Goal: Task Accomplishment & Management: Manage account settings

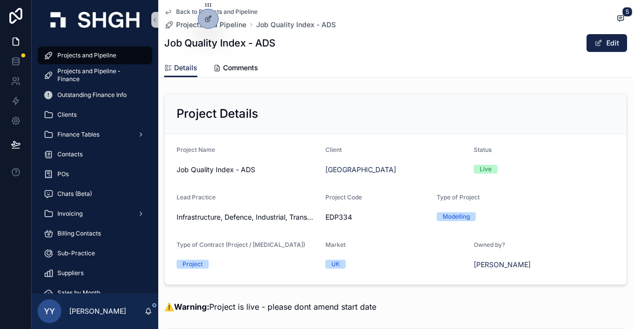
scroll to position [346, 0]
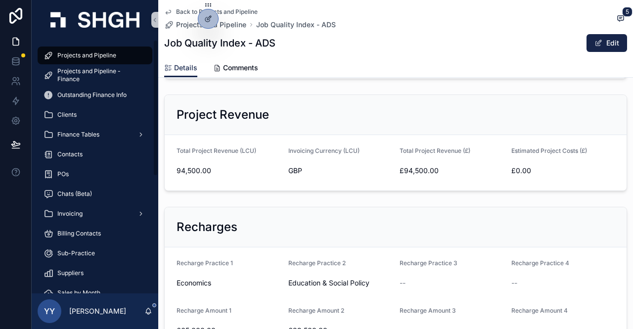
click at [67, 56] on span "Projects and Pipeline" at bounding box center [86, 55] width 59 height 8
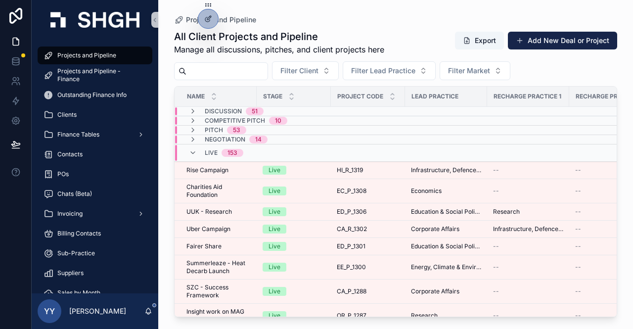
click at [261, 77] on input "scrollable content" at bounding box center [226, 71] width 81 height 14
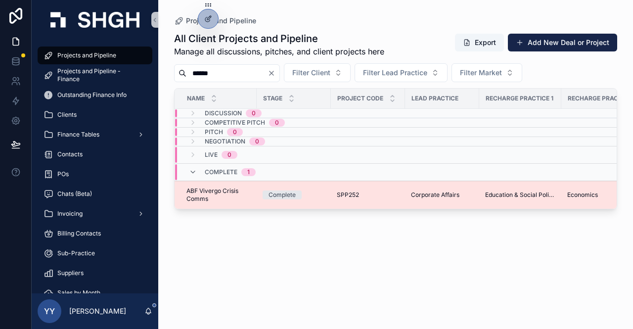
type input "******"
click at [314, 191] on div "Complete" at bounding box center [294, 194] width 62 height 9
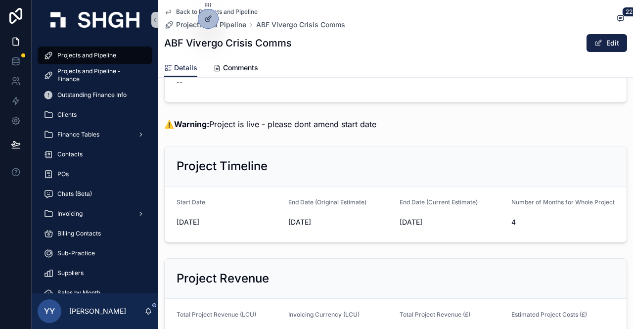
scroll to position [346, 0]
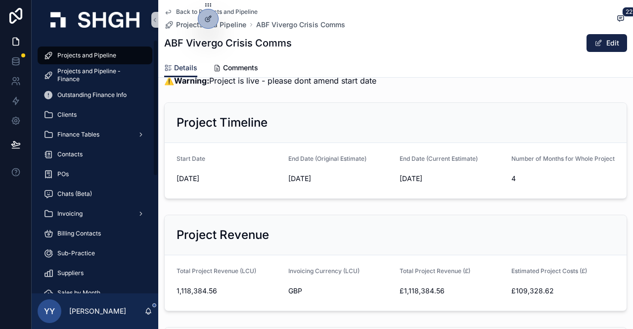
click at [102, 59] on span "Projects and Pipeline" at bounding box center [86, 55] width 59 height 8
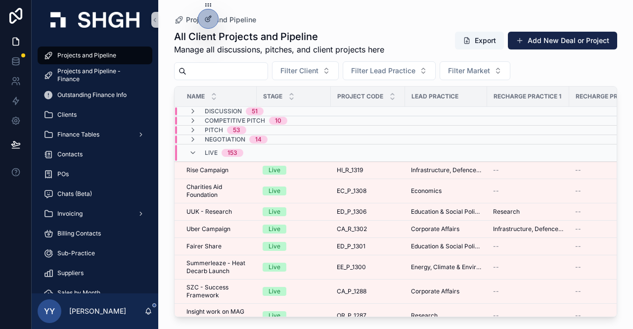
click at [239, 72] on input "scrollable content" at bounding box center [226, 71] width 81 height 14
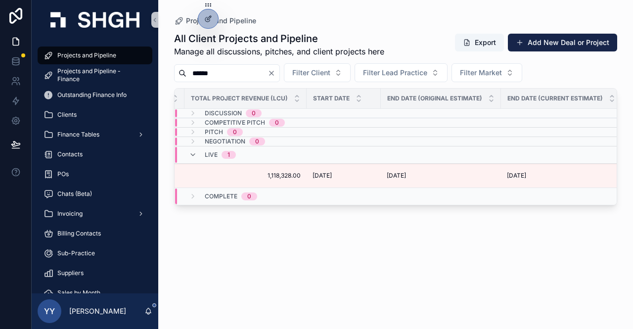
scroll to position [0, 632]
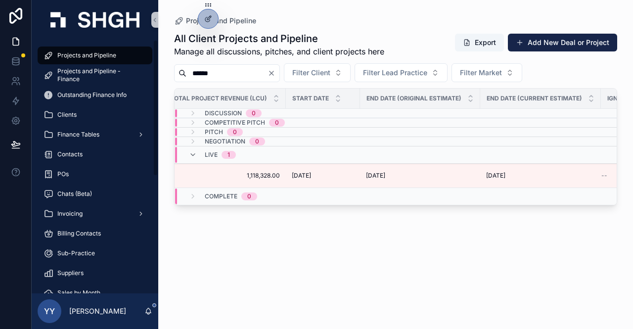
drag, startPoint x: 178, startPoint y: 71, endPoint x: 162, endPoint y: 71, distance: 15.8
click at [162, 71] on div "Projects and Pipeline All Client Projects and Pipeline Manage all discussions, …" at bounding box center [395, 158] width 475 height 317
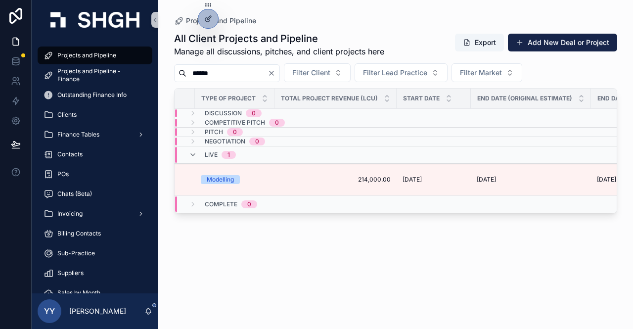
scroll to position [0, 686]
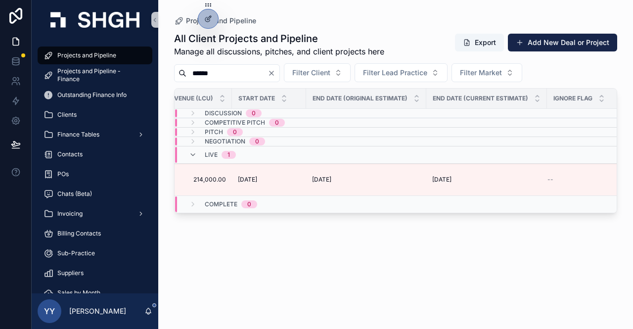
drag, startPoint x: 173, startPoint y: 70, endPoint x: 167, endPoint y: 70, distance: 5.9
click at [167, 70] on div "Projects and Pipeline All Client Projects and Pipeline Manage all discussions, …" at bounding box center [395, 158] width 475 height 317
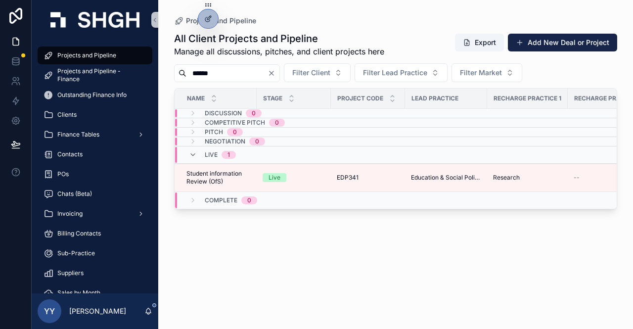
type input "******"
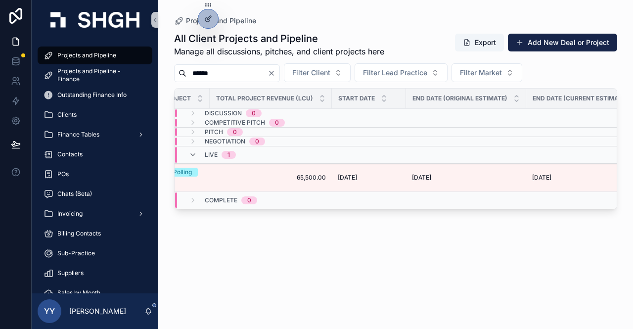
scroll to position [0, 581]
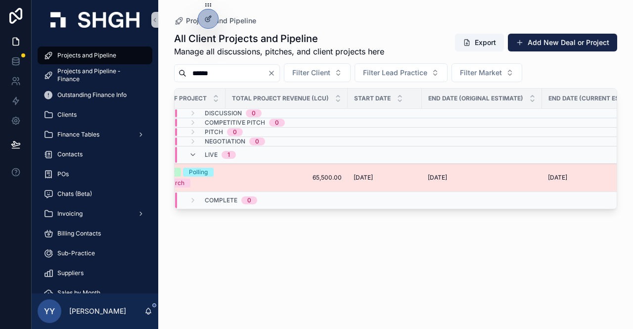
click at [322, 176] on span "65,500.00" at bounding box center [286, 178] width 110 height 8
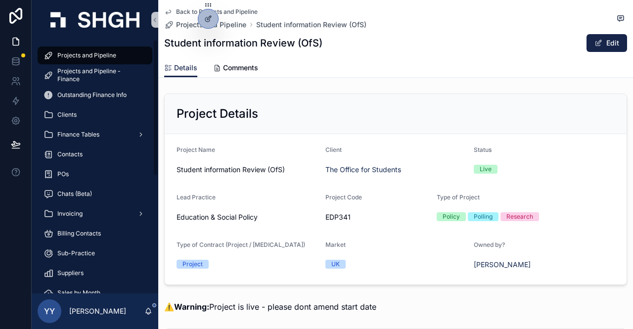
click at [72, 51] on span "Projects and Pipeline" at bounding box center [86, 55] width 59 height 8
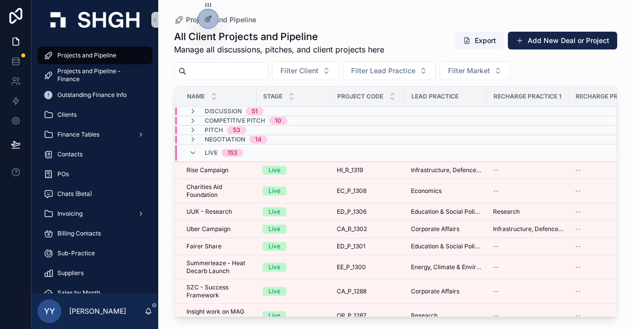
drag, startPoint x: 72, startPoint y: 51, endPoint x: 248, endPoint y: 70, distance: 176.5
click at [248, 70] on input "scrollable content" at bounding box center [226, 71] width 81 height 14
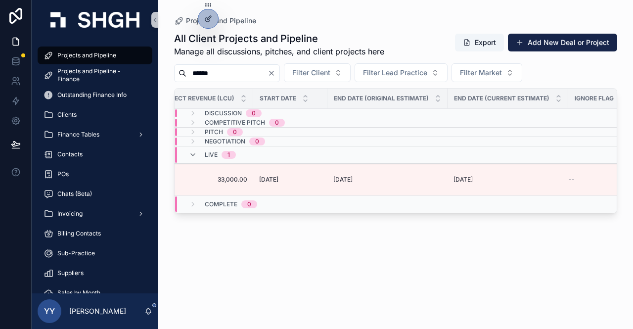
scroll to position [0, 698]
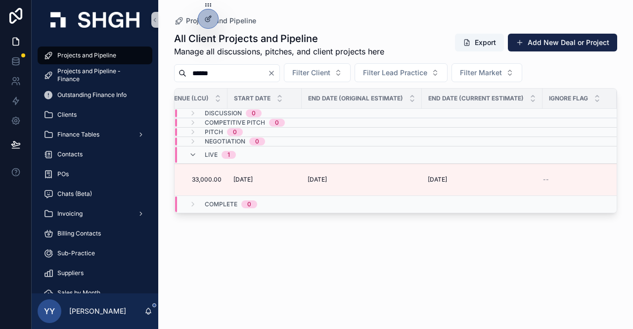
drag, startPoint x: 223, startPoint y: 72, endPoint x: 210, endPoint y: 72, distance: 12.4
click at [210, 72] on input "******" at bounding box center [226, 73] width 81 height 14
type input "*"
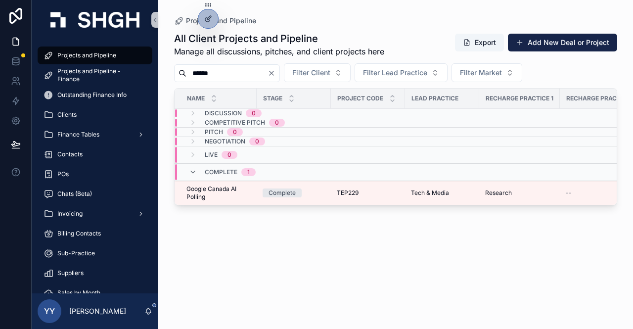
scroll to position [0, 690]
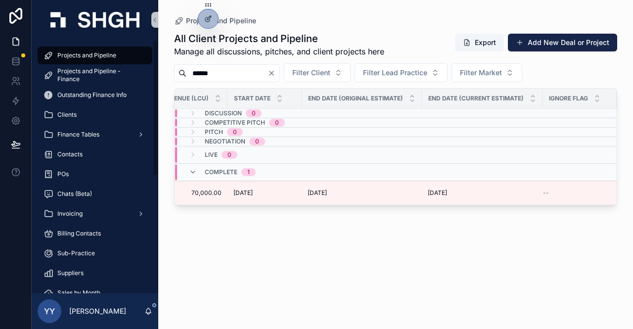
click at [84, 54] on span "Projects and Pipeline" at bounding box center [86, 55] width 59 height 8
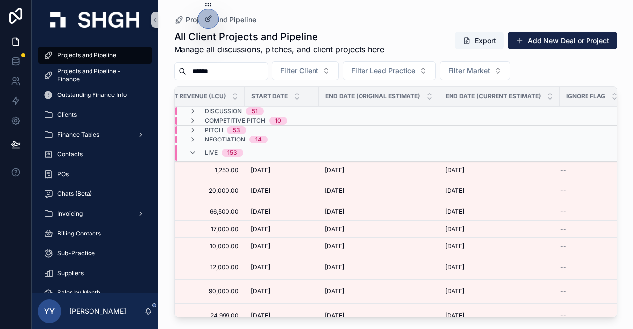
drag, startPoint x: 241, startPoint y: 69, endPoint x: 166, endPoint y: 69, distance: 75.2
click at [166, 69] on div "Projects and Pipeline All Client Projects and Pipeline Manage all discussions, …" at bounding box center [395, 158] width 475 height 317
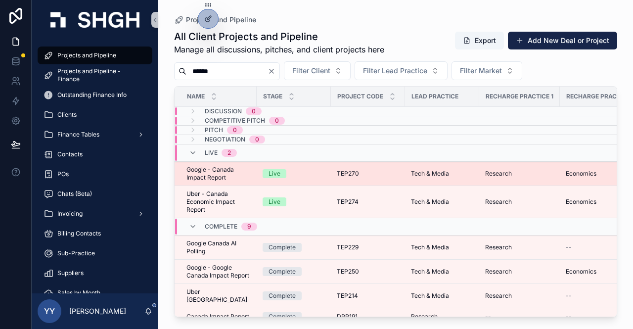
type input "******"
click at [237, 166] on span "Google - Canada Impact Report" at bounding box center [218, 174] width 64 height 16
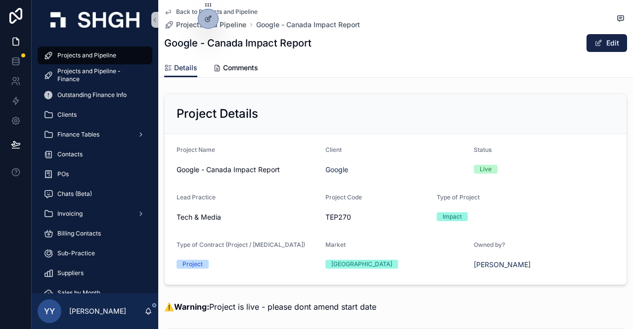
click at [402, 201] on div "Project Code" at bounding box center [377, 199] width 104 height 12
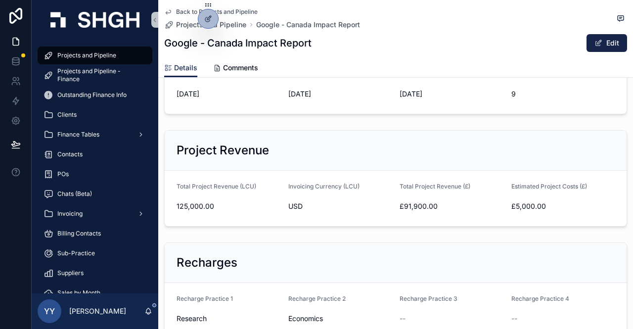
scroll to position [198, 0]
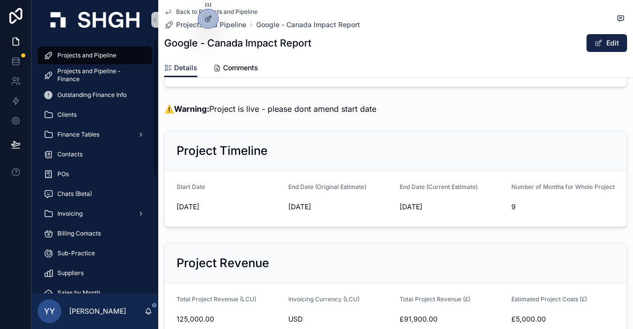
click at [70, 51] on div "Projects and Pipeline" at bounding box center [95, 55] width 103 height 16
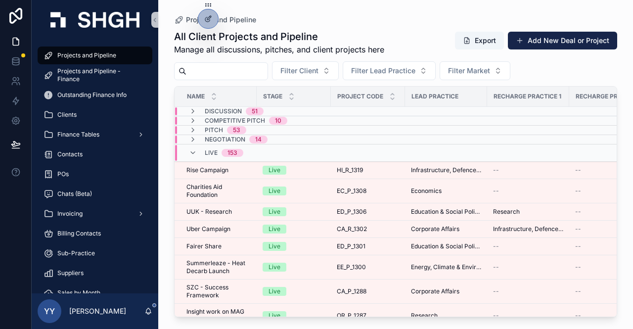
click at [234, 64] on input "scrollable content" at bounding box center [226, 71] width 81 height 14
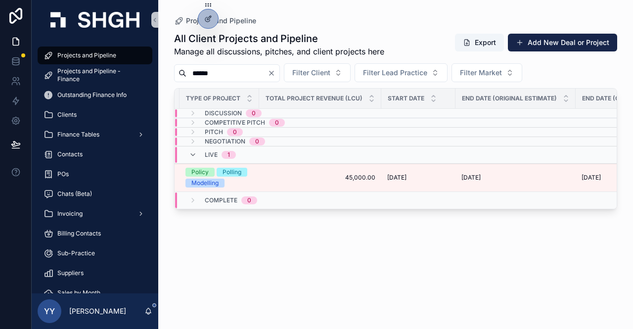
scroll to position [0, 691]
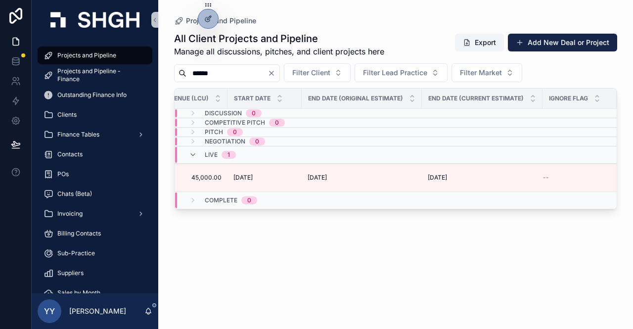
drag, startPoint x: 228, startPoint y: 75, endPoint x: 206, endPoint y: 77, distance: 21.9
click at [206, 77] on input "******" at bounding box center [226, 73] width 81 height 14
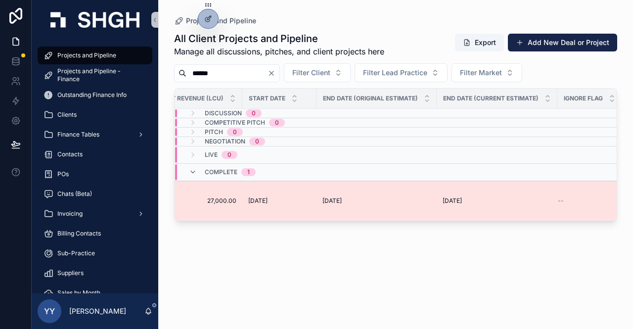
type input "******"
click at [462, 201] on span "[DATE]" at bounding box center [452, 201] width 19 height 8
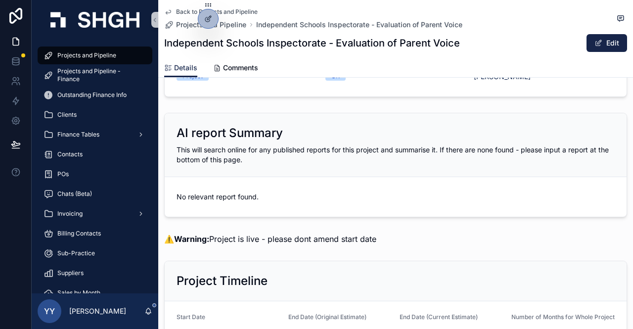
scroll to position [297, 0]
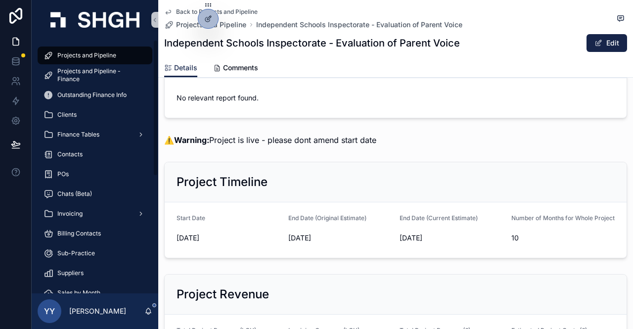
click at [101, 54] on span "Projects and Pipeline" at bounding box center [86, 55] width 59 height 8
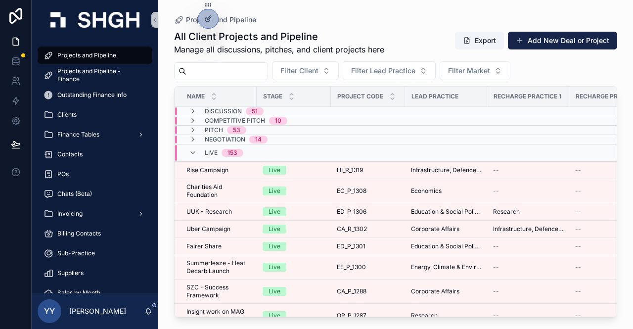
click at [230, 67] on input "scrollable content" at bounding box center [226, 71] width 81 height 14
paste input "*********"
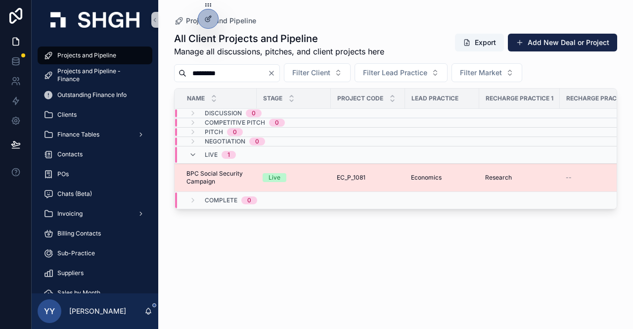
type input "*********"
click at [312, 176] on div "Live" at bounding box center [294, 177] width 62 height 9
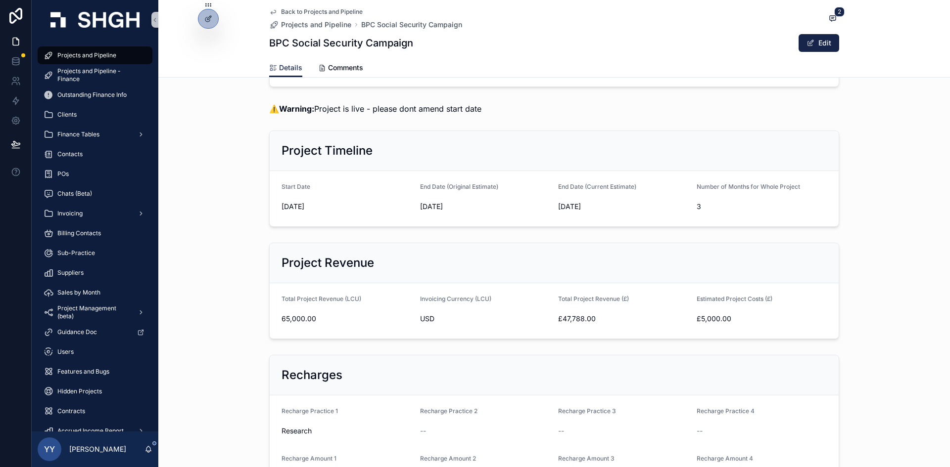
scroll to position [198, 0]
click at [633, 116] on div "⚠️ Warning: Project is live - please dont amend start date" at bounding box center [553, 109] width 791 height 20
click at [209, 23] on div at bounding box center [208, 18] width 20 height 19
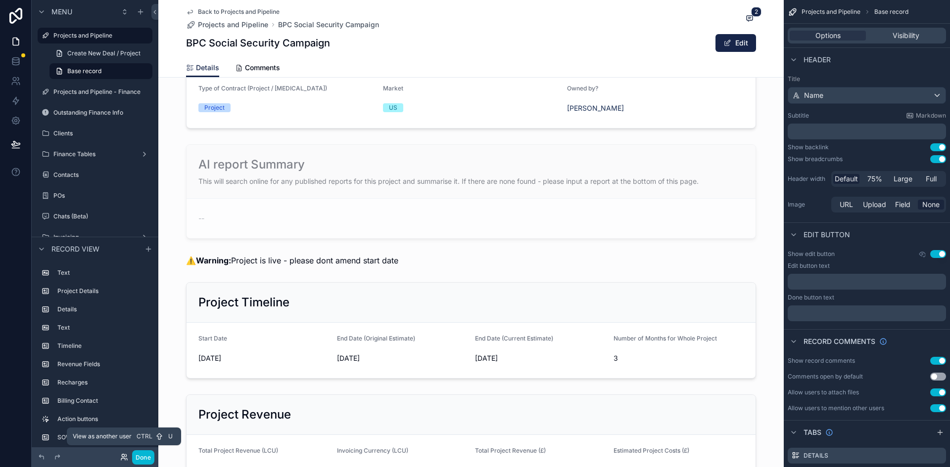
click at [123, 328] on icon at bounding box center [123, 456] width 2 height 2
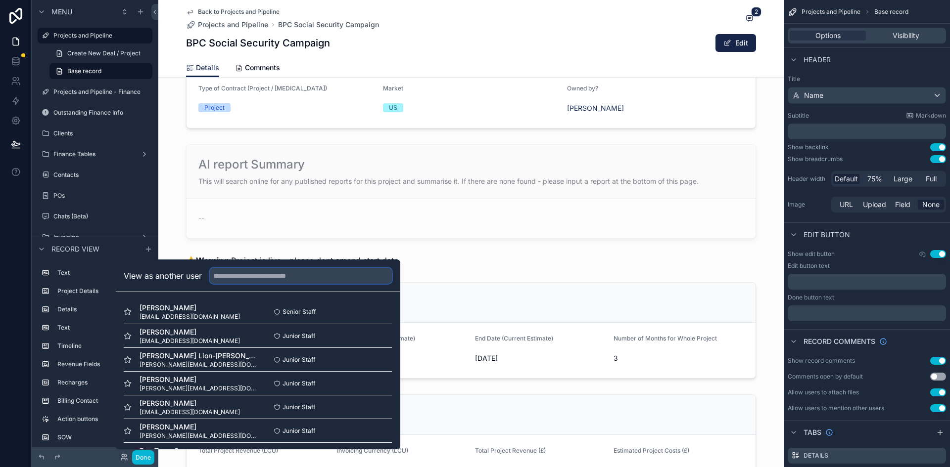
click at [252, 277] on input "text" at bounding box center [301, 276] width 182 height 16
type input "*****"
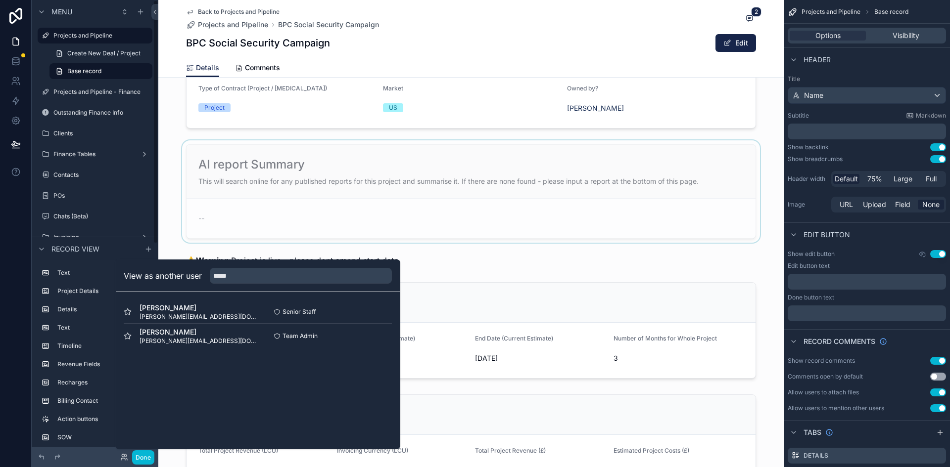
click at [169, 207] on div "scrollable content" at bounding box center [470, 191] width 625 height 102
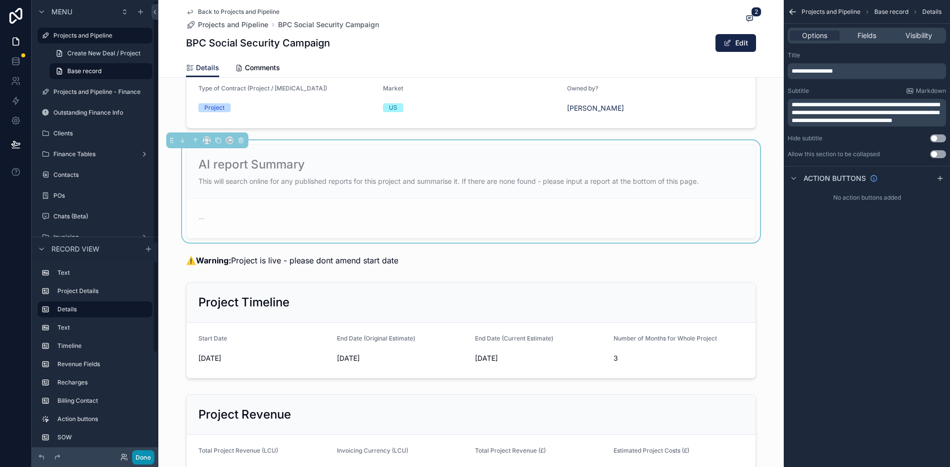
click at [143, 328] on button "Done" at bounding box center [143, 458] width 22 height 14
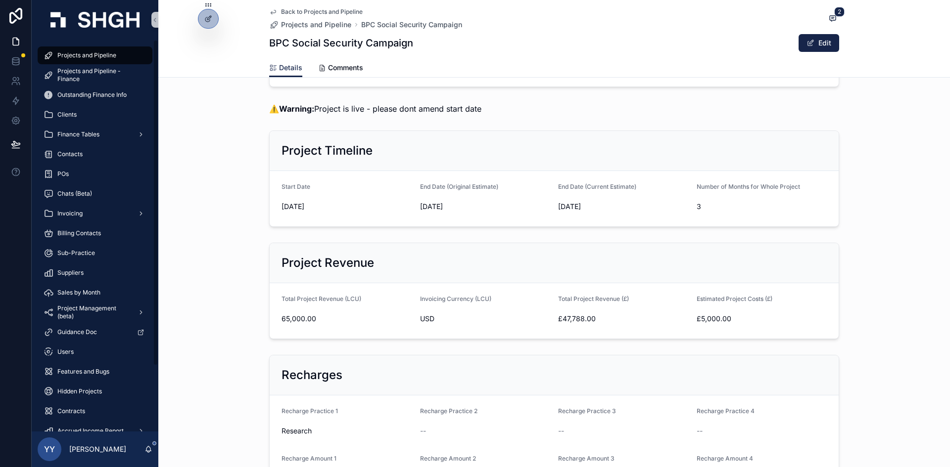
drag, startPoint x: 186, startPoint y: 109, endPoint x: 193, endPoint y: 112, distance: 7.5
click at [186, 109] on div "⚠️ Warning: Project is live - please dont amend start date" at bounding box center [553, 109] width 791 height 20
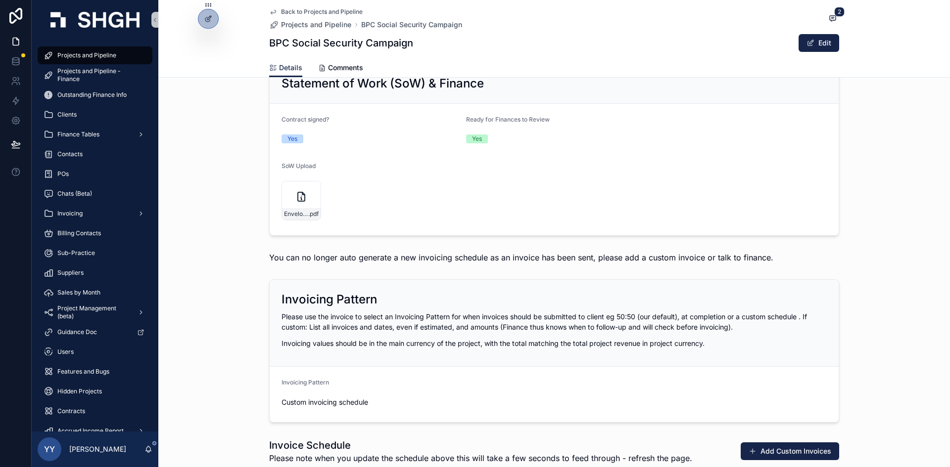
scroll to position [1039, 0]
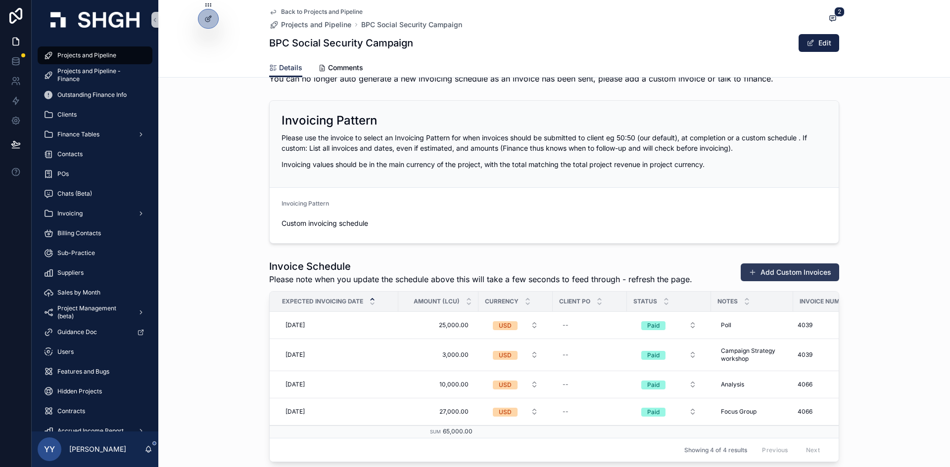
click at [633, 276] on button "Add Custom Invoices" at bounding box center [789, 273] width 98 height 18
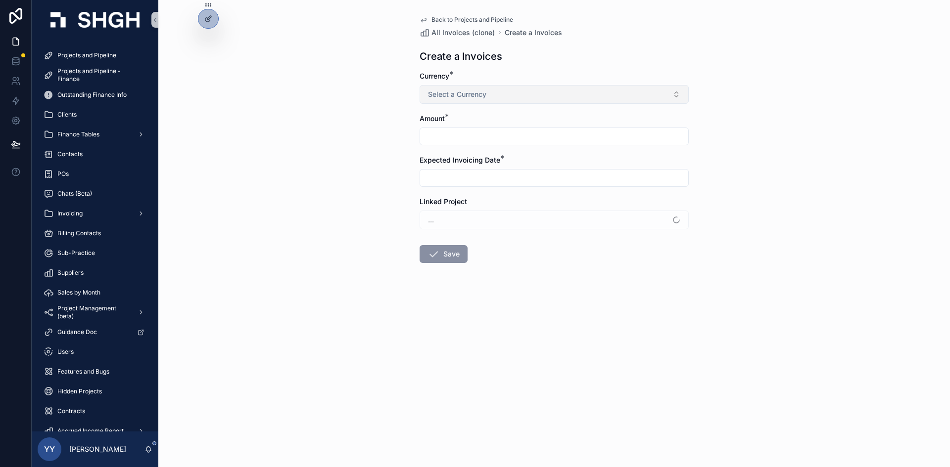
click at [447, 89] on button "Select a Currency" at bounding box center [553, 94] width 269 height 19
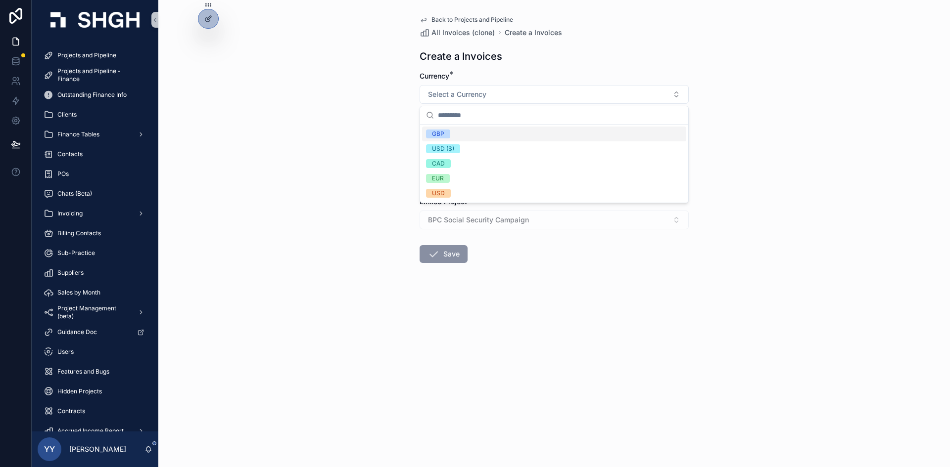
click at [333, 140] on div "Back to Projects and Pipeline All Invoices (clone) Create a Invoices Create a I…" at bounding box center [553, 233] width 791 height 467
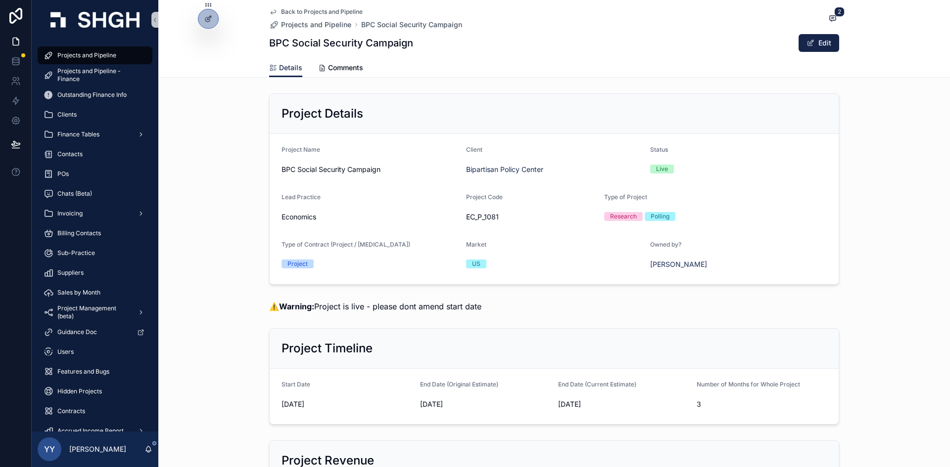
scroll to position [99, 0]
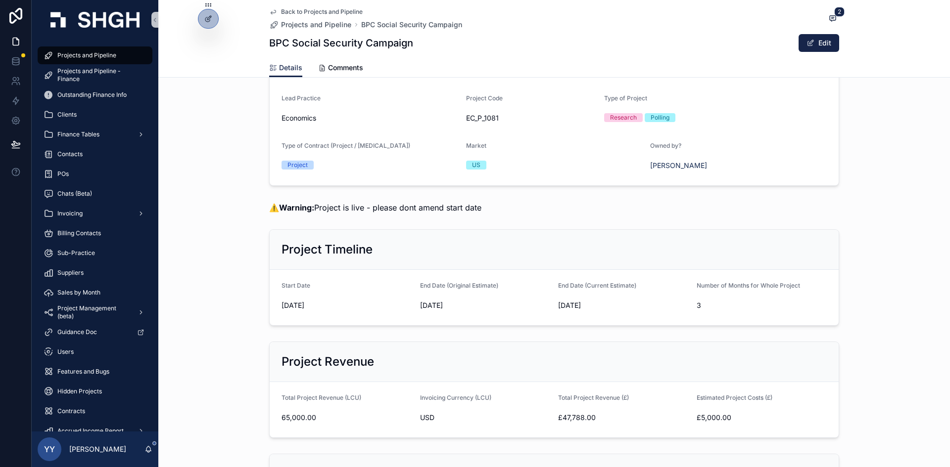
click at [633, 281] on div "Project Timeline Start Date [DATE] End Date (Original Estimate) [DATE] End Date…" at bounding box center [553, 278] width 791 height 104
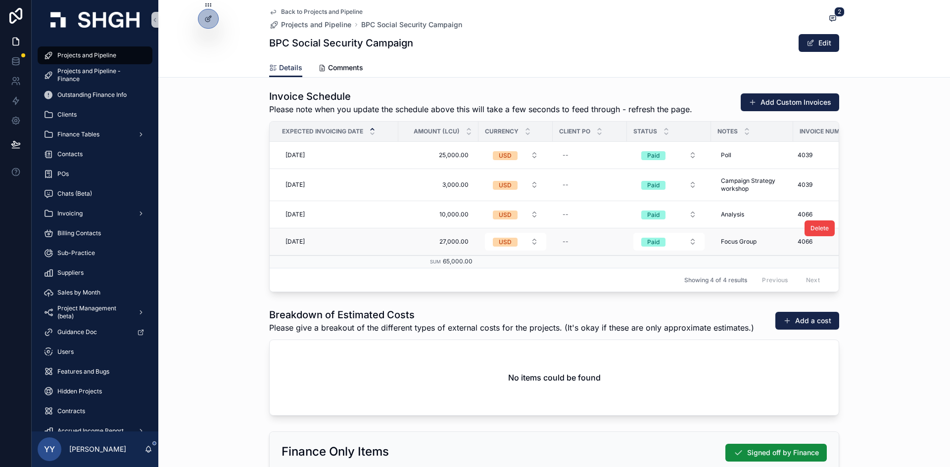
scroll to position [1138, 0]
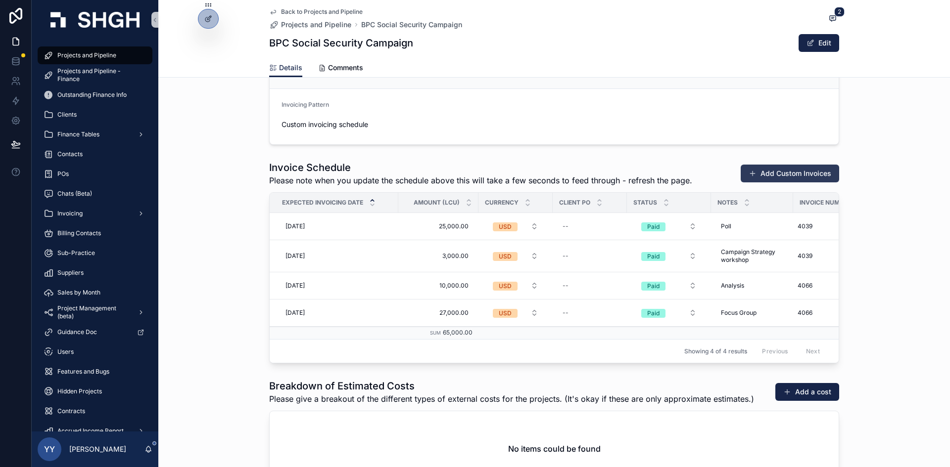
click at [633, 177] on button "Add Custom Invoices" at bounding box center [789, 174] width 98 height 18
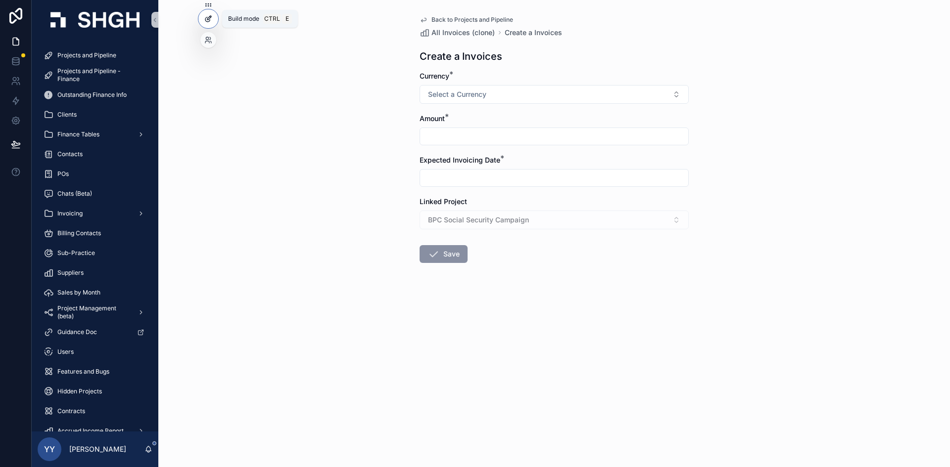
click at [214, 17] on div at bounding box center [208, 18] width 20 height 19
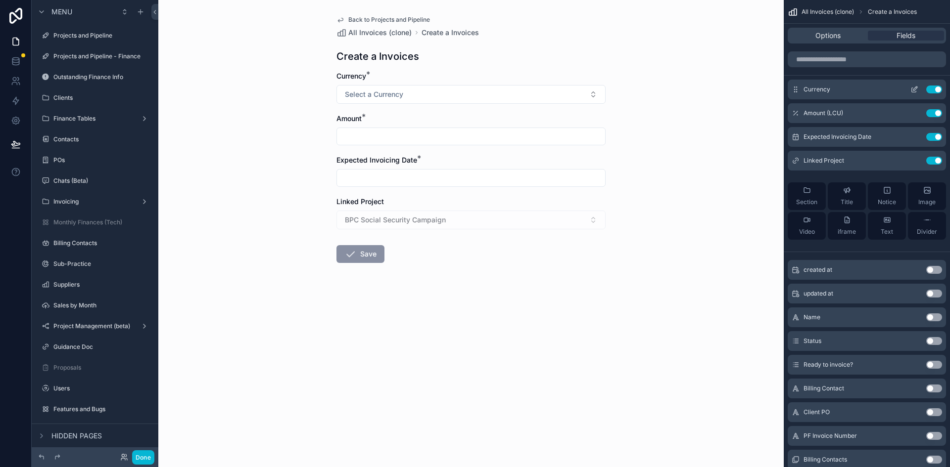
click at [633, 91] on icon "scrollable content" at bounding box center [914, 90] width 8 height 8
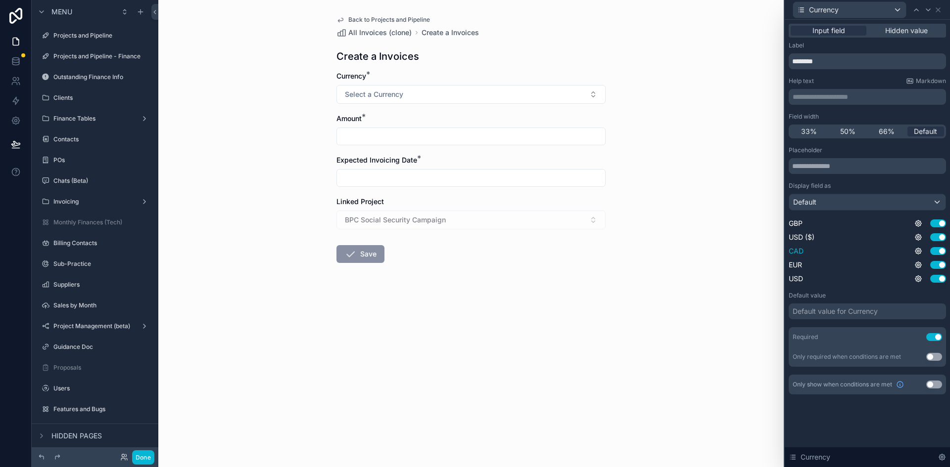
scroll to position [49, 0]
click at [633, 238] on button "Use setting" at bounding box center [938, 237] width 16 height 8
click at [142, 328] on button "Done" at bounding box center [143, 458] width 22 height 14
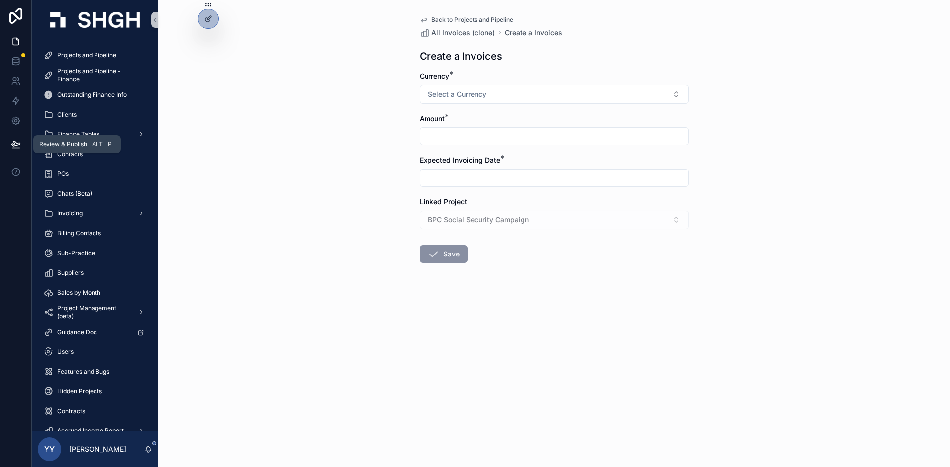
click at [21, 142] on button at bounding box center [16, 145] width 22 height 28
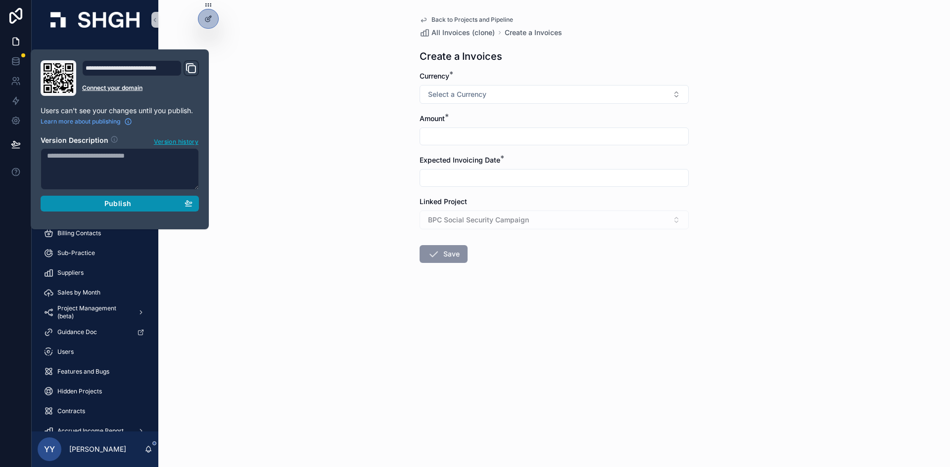
click at [109, 202] on span "Publish" at bounding box center [117, 203] width 27 height 9
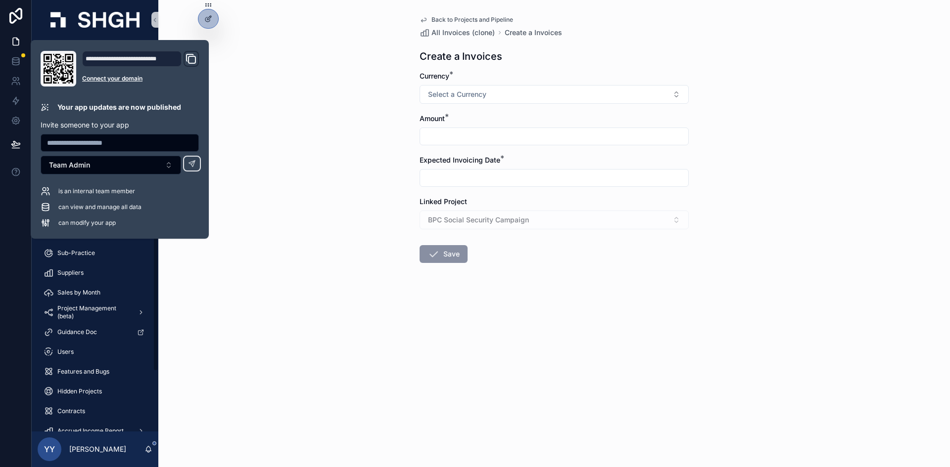
scroll to position [79, 0]
click at [214, 328] on div "Back to Projects and Pipeline All Invoices (clone) Create a Invoices Create a I…" at bounding box center [553, 233] width 791 height 467
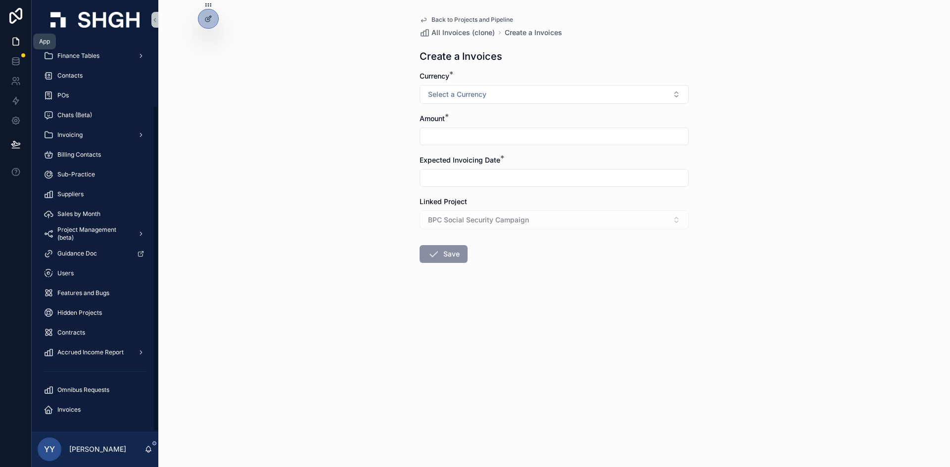
click at [17, 39] on icon at bounding box center [16, 41] width 6 height 7
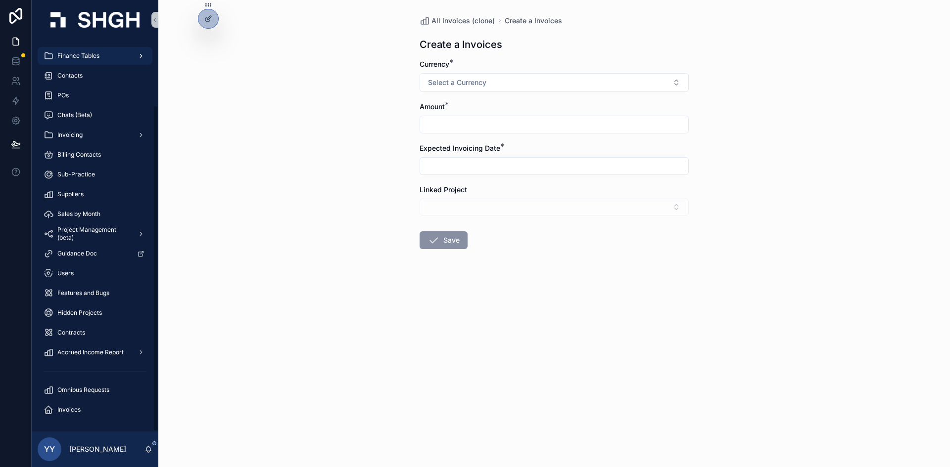
click at [83, 59] on span "Finance Tables" at bounding box center [78, 56] width 42 height 8
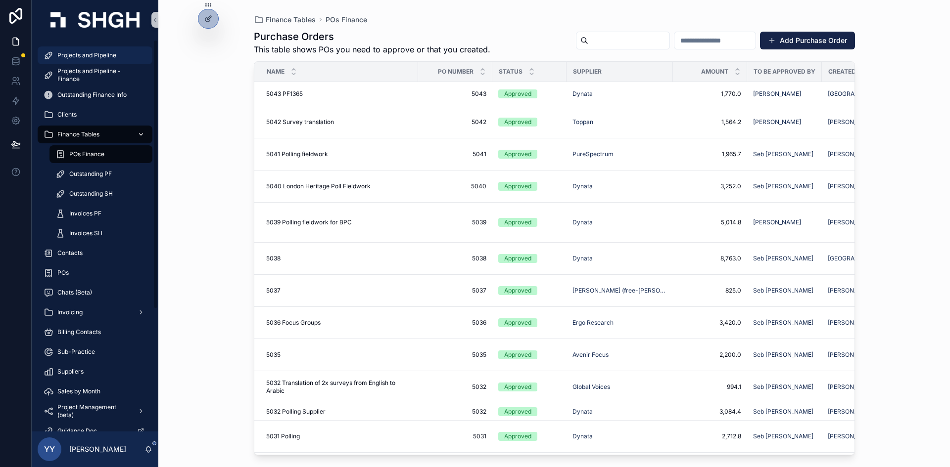
click at [83, 59] on span "Projects and Pipeline" at bounding box center [86, 55] width 59 height 8
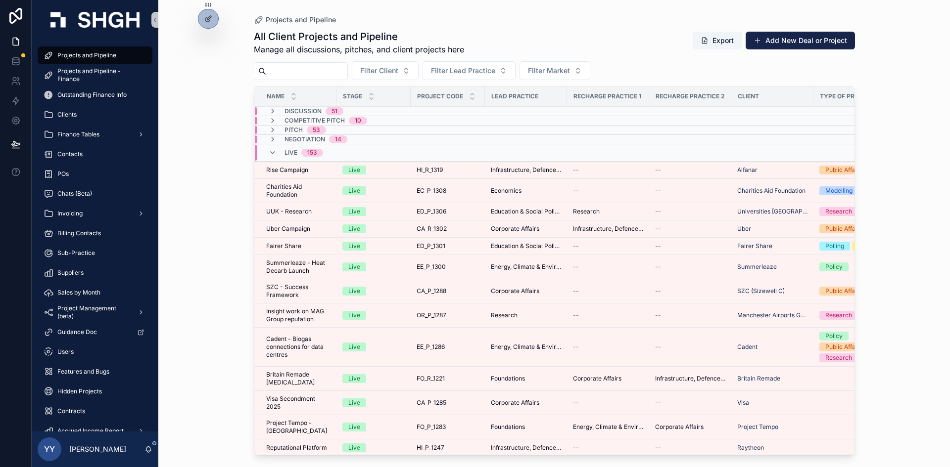
click at [282, 72] on input "scrollable content" at bounding box center [306, 71] width 81 height 14
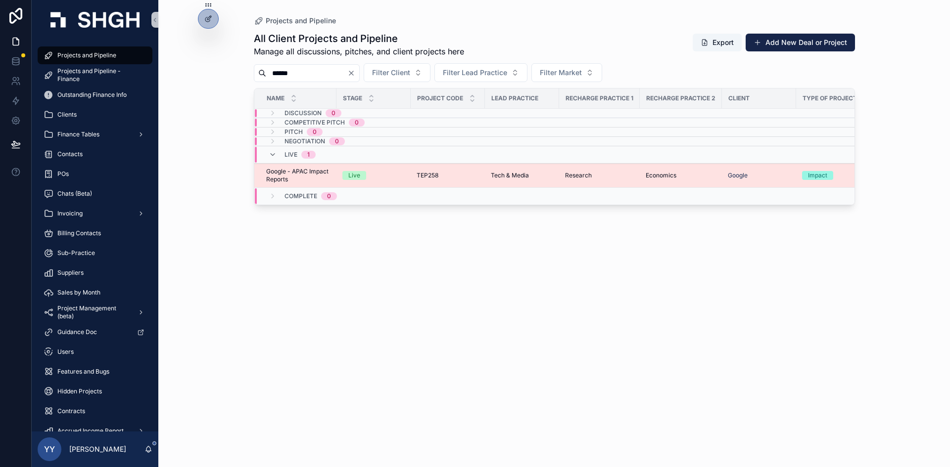
type input "******"
click at [396, 171] on div "Live" at bounding box center [373, 175] width 62 height 9
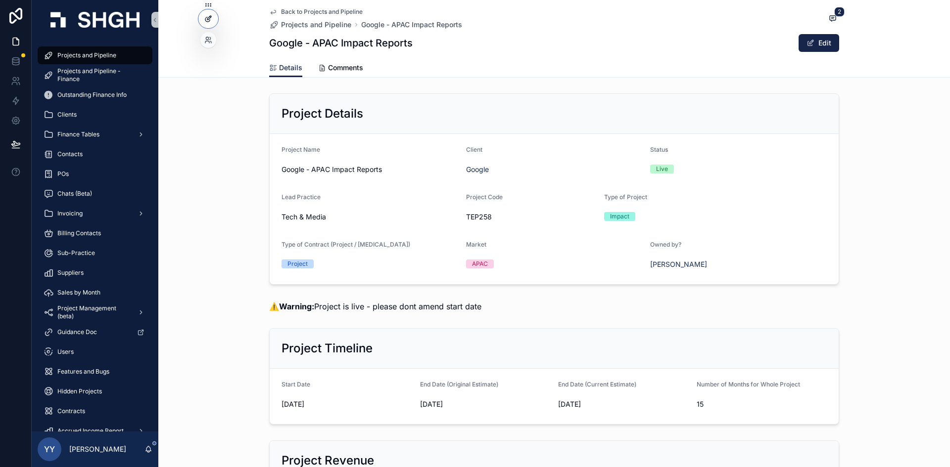
click at [209, 21] on icon at bounding box center [207, 19] width 4 height 4
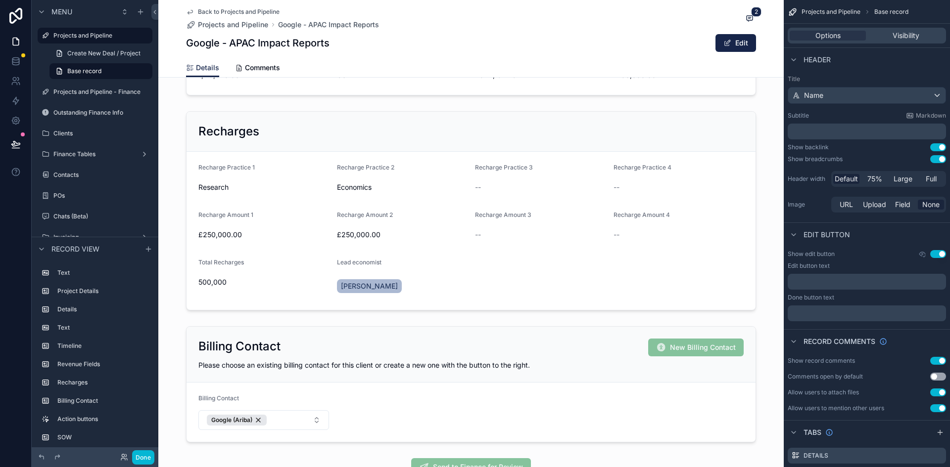
scroll to position [346, 0]
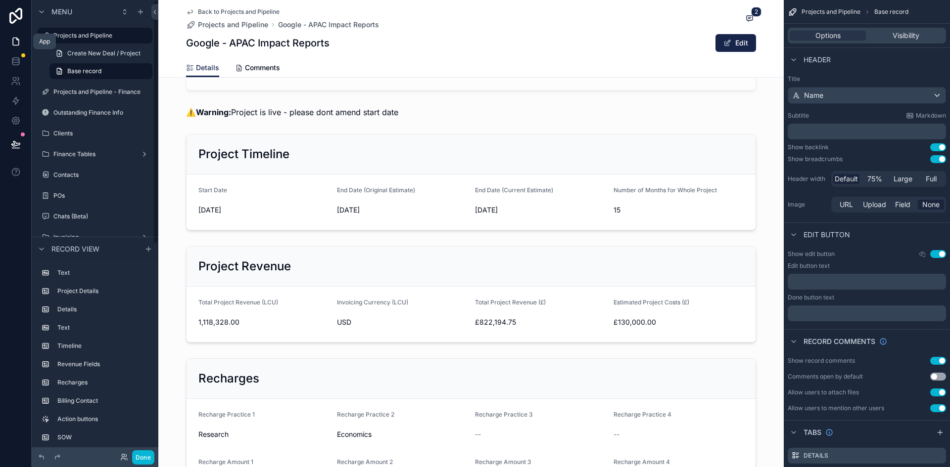
click at [23, 38] on link at bounding box center [15, 42] width 31 height 20
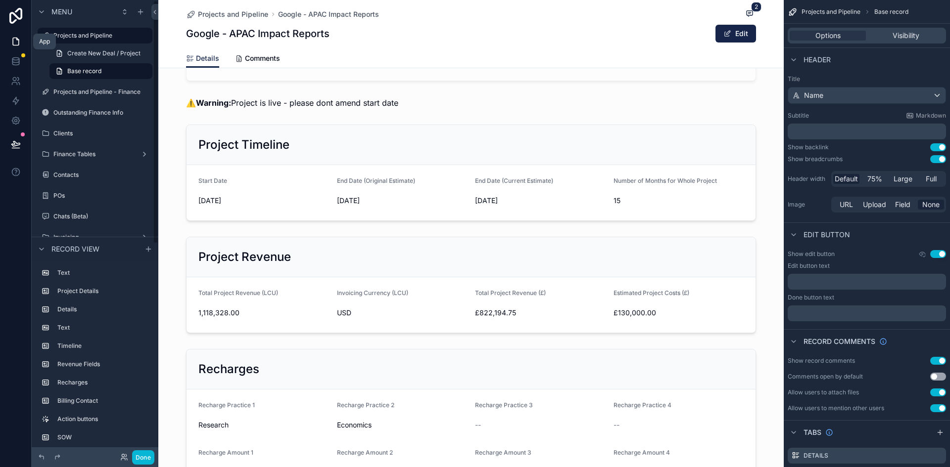
scroll to position [337, 0]
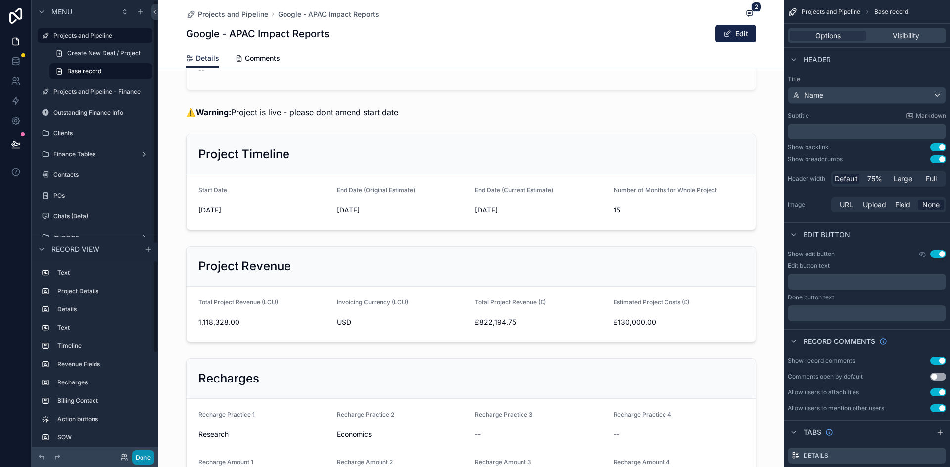
click at [145, 328] on button "Done" at bounding box center [143, 458] width 22 height 14
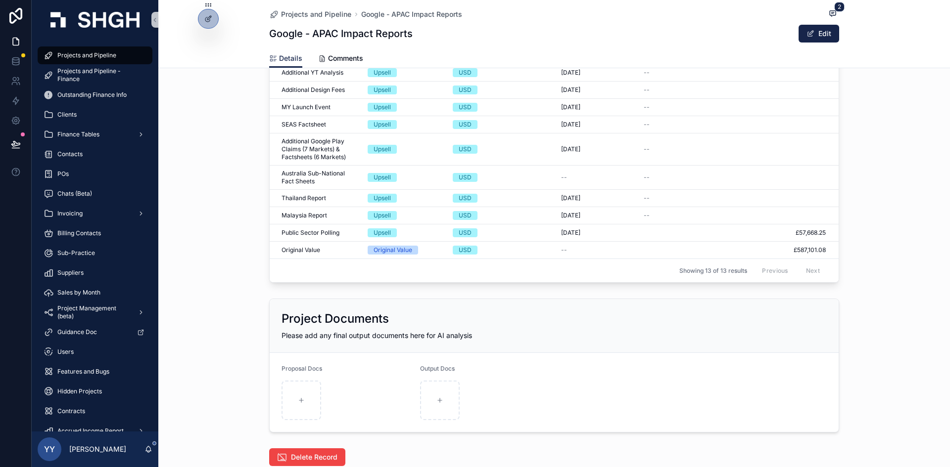
scroll to position [2251, 0]
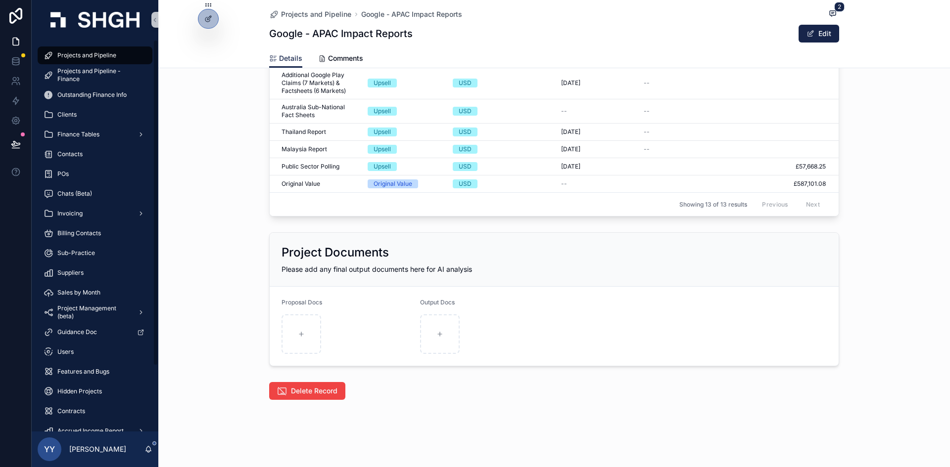
click at [190, 215] on div "Upsells Please input any upsells using the form by pressing the button. Descrip…" at bounding box center [553, 44] width 791 height 353
click at [76, 52] on span "Projects and Pipeline" at bounding box center [86, 55] width 59 height 8
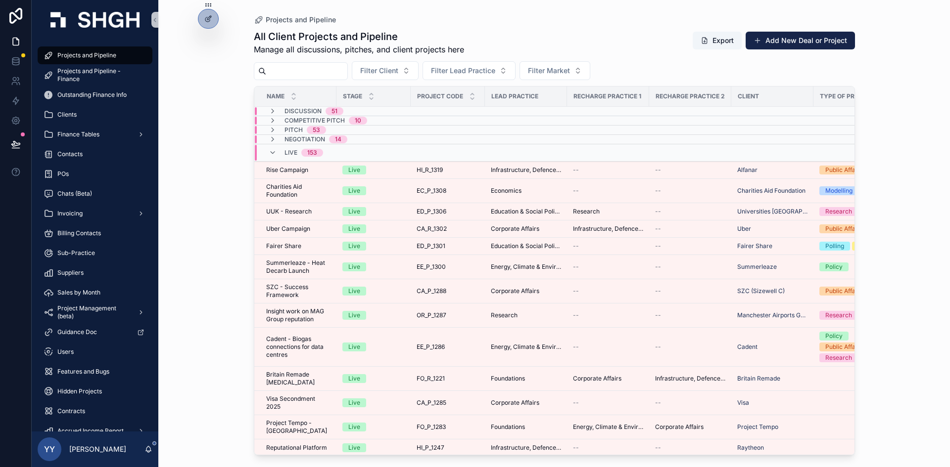
click at [297, 65] on input "scrollable content" at bounding box center [306, 71] width 81 height 14
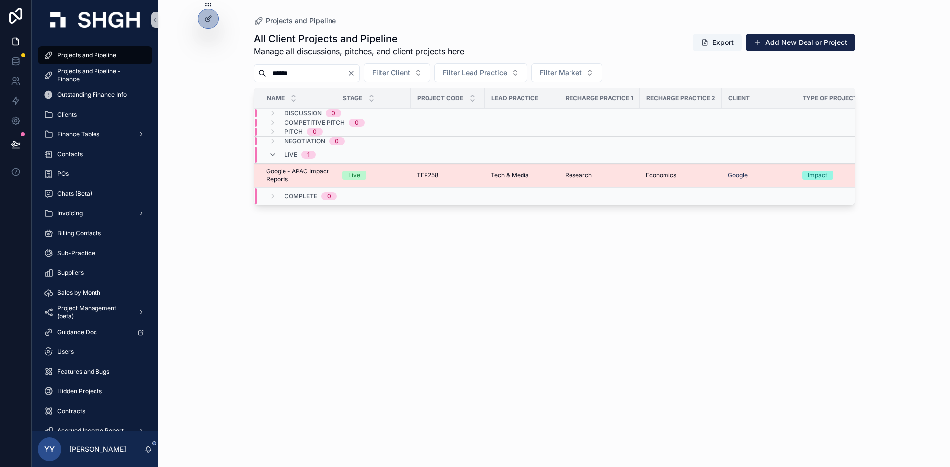
type input "******"
click at [471, 172] on div "TEP258 TEP258" at bounding box center [447, 176] width 62 height 8
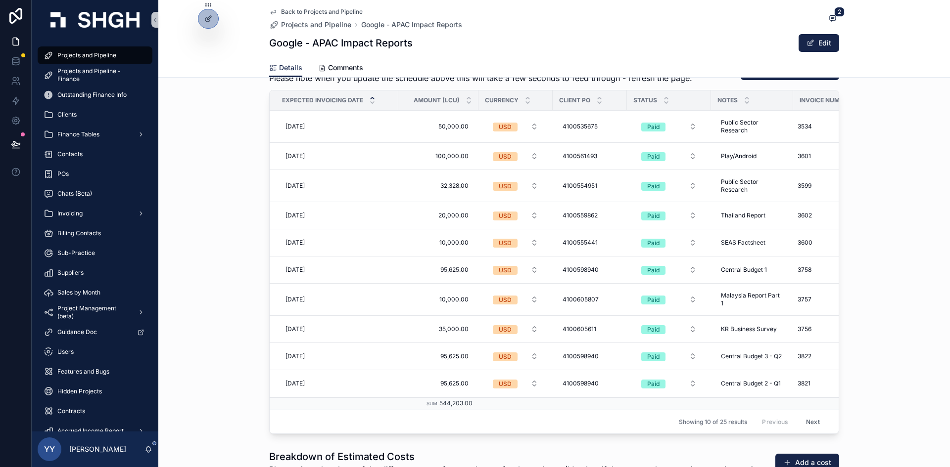
scroll to position [1187, 0]
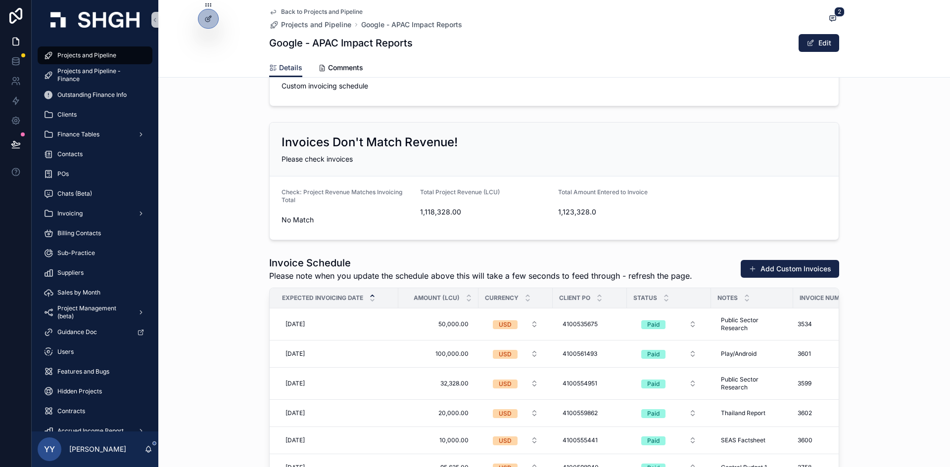
click at [633, 269] on button "Add Custom Invoices" at bounding box center [789, 269] width 98 height 18
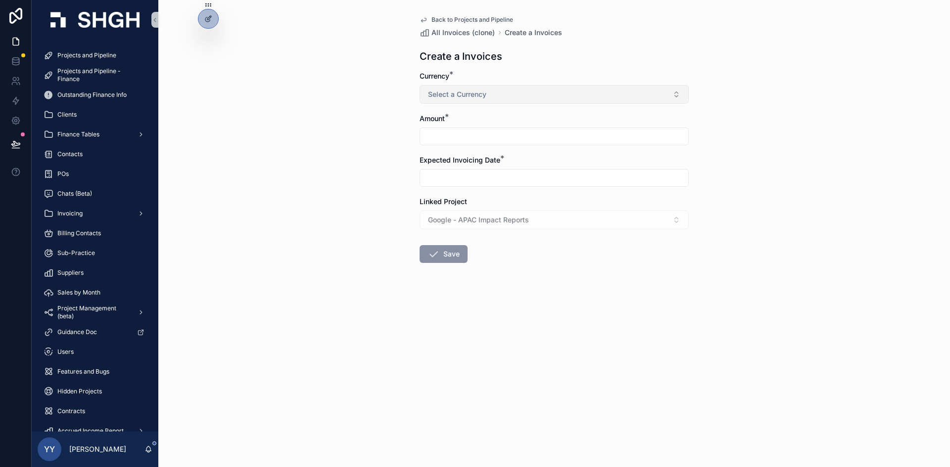
click at [487, 99] on button "Select a Currency" at bounding box center [553, 94] width 269 height 19
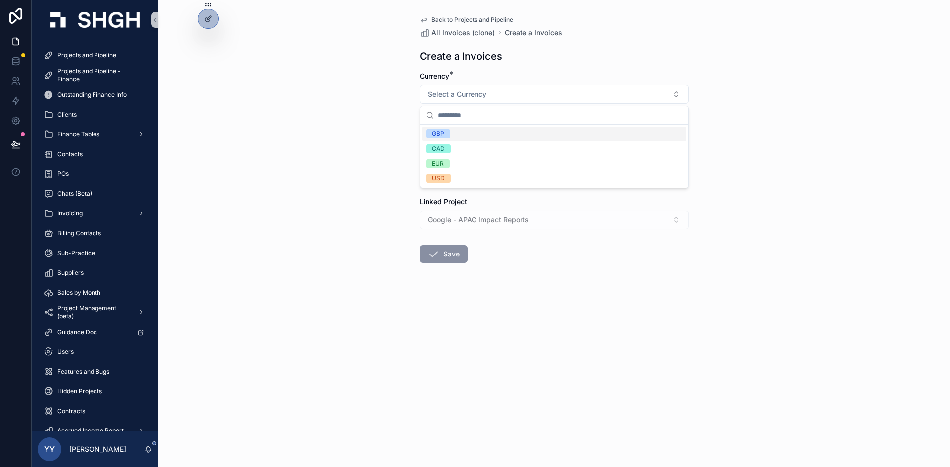
click at [269, 137] on div "Back to Projects and Pipeline All Invoices (clone) Create a Invoices Create a I…" at bounding box center [553, 233] width 791 height 467
click at [496, 328] on div "Back to Projects and Pipeline All Invoices (clone) Create a Invoices Create a I…" at bounding box center [553, 233] width 791 height 467
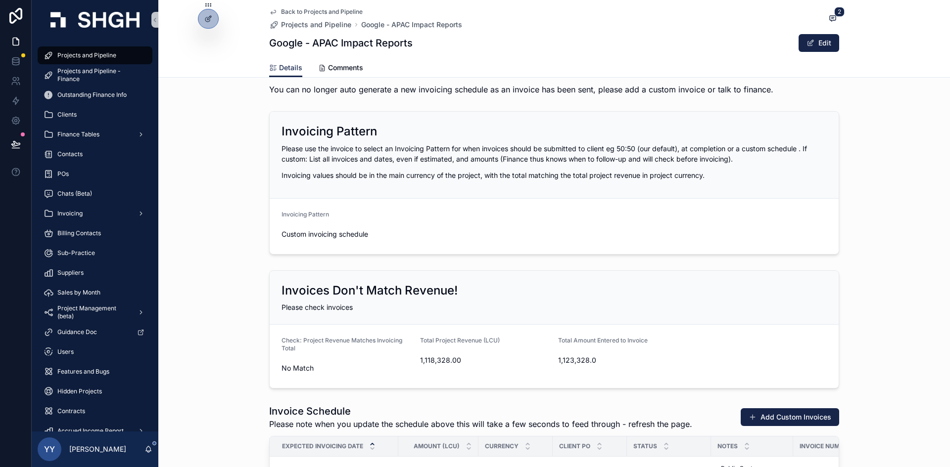
scroll to position [1187, 0]
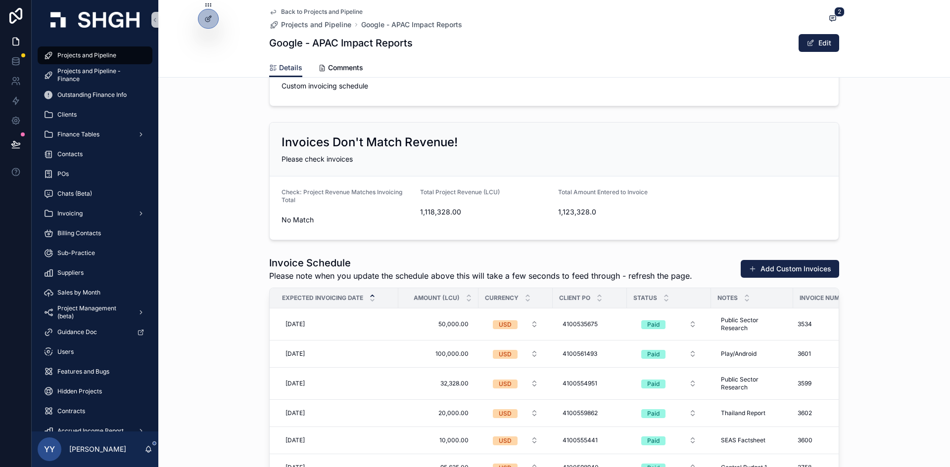
click at [219, 298] on div "Invoice Schedule Please note when you update the schedule above this will take …" at bounding box center [553, 444] width 791 height 384
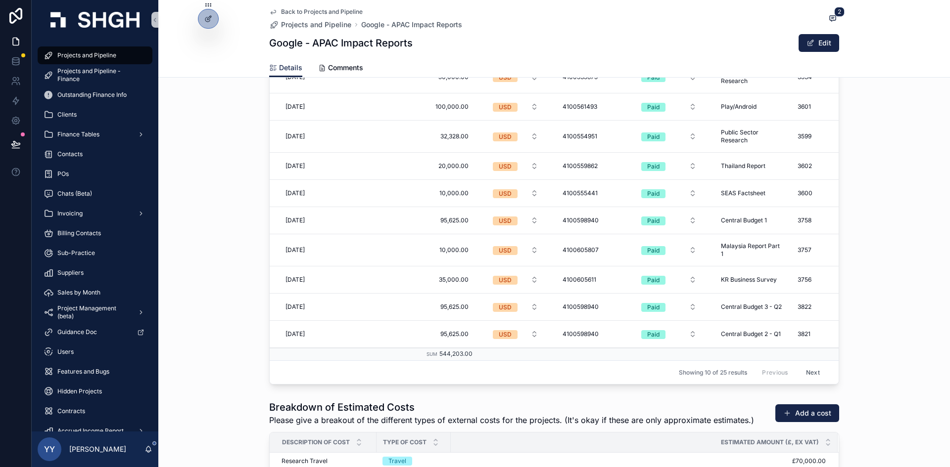
scroll to position [1583, 0]
